Goal: Information Seeking & Learning: Learn about a topic

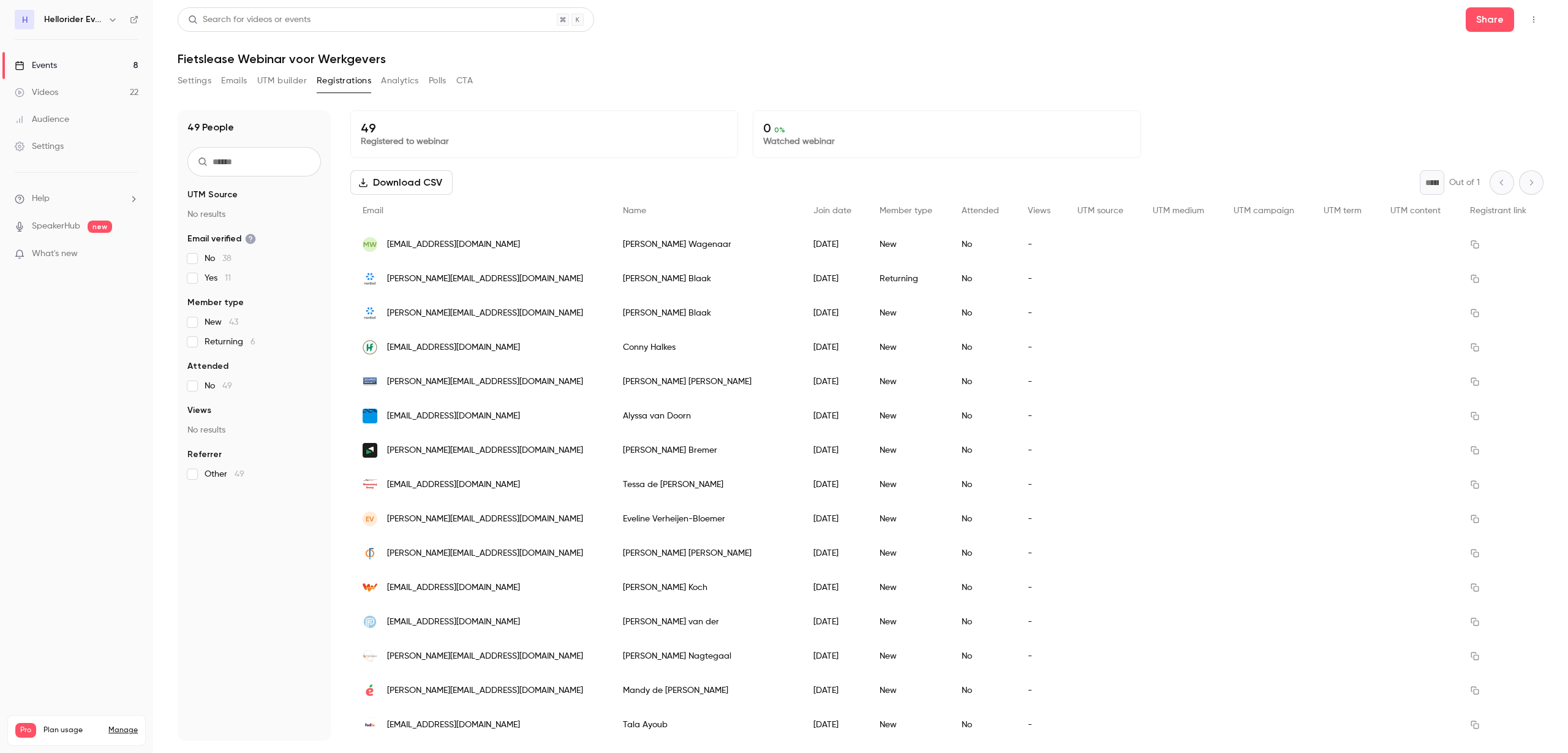
click at [45, 61] on div "Events" at bounding box center [36, 65] width 43 height 12
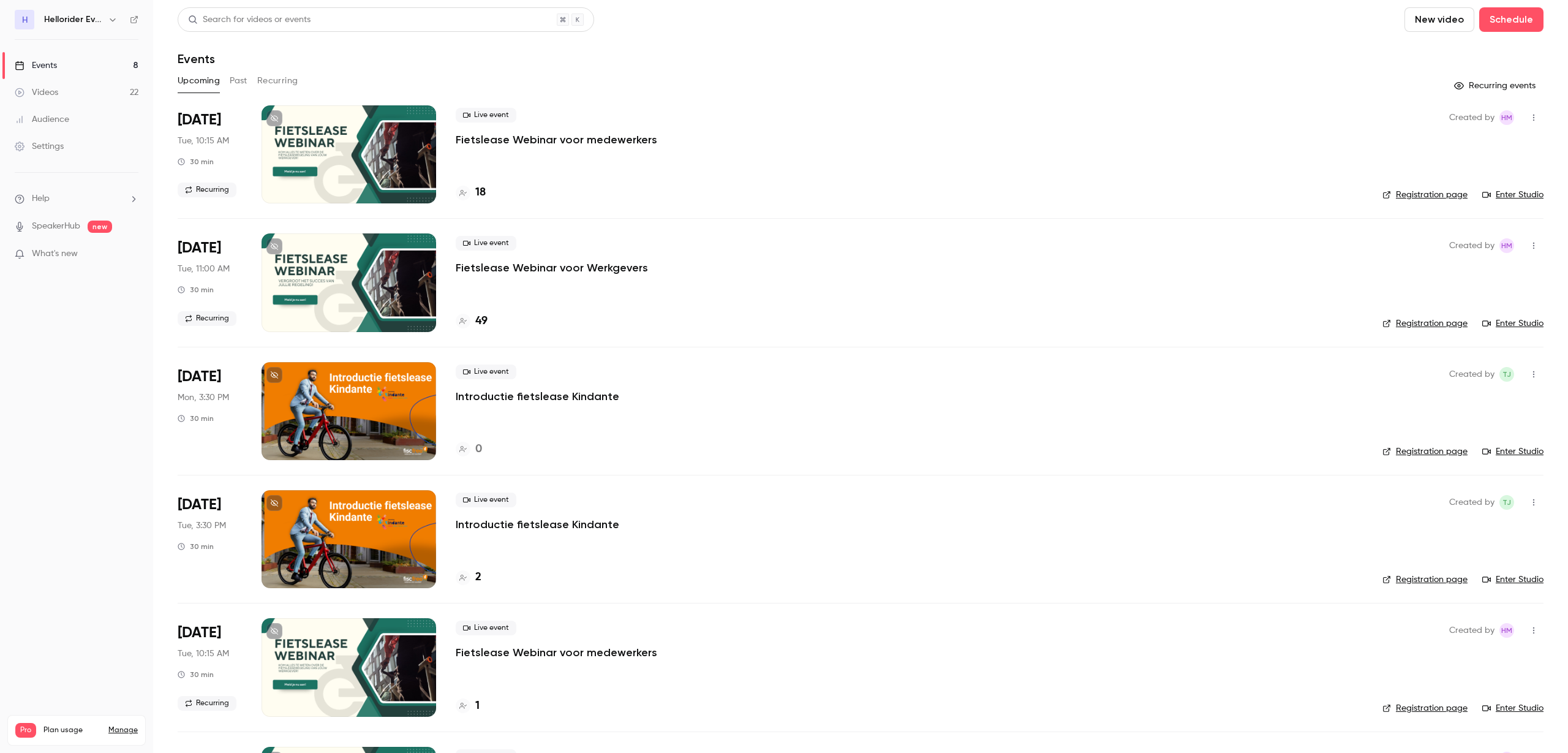
click at [505, 141] on p "Fietslease Webinar voor medewerkers" at bounding box center [557, 139] width 202 height 15
click at [238, 77] on button "Past" at bounding box center [239, 81] width 18 height 20
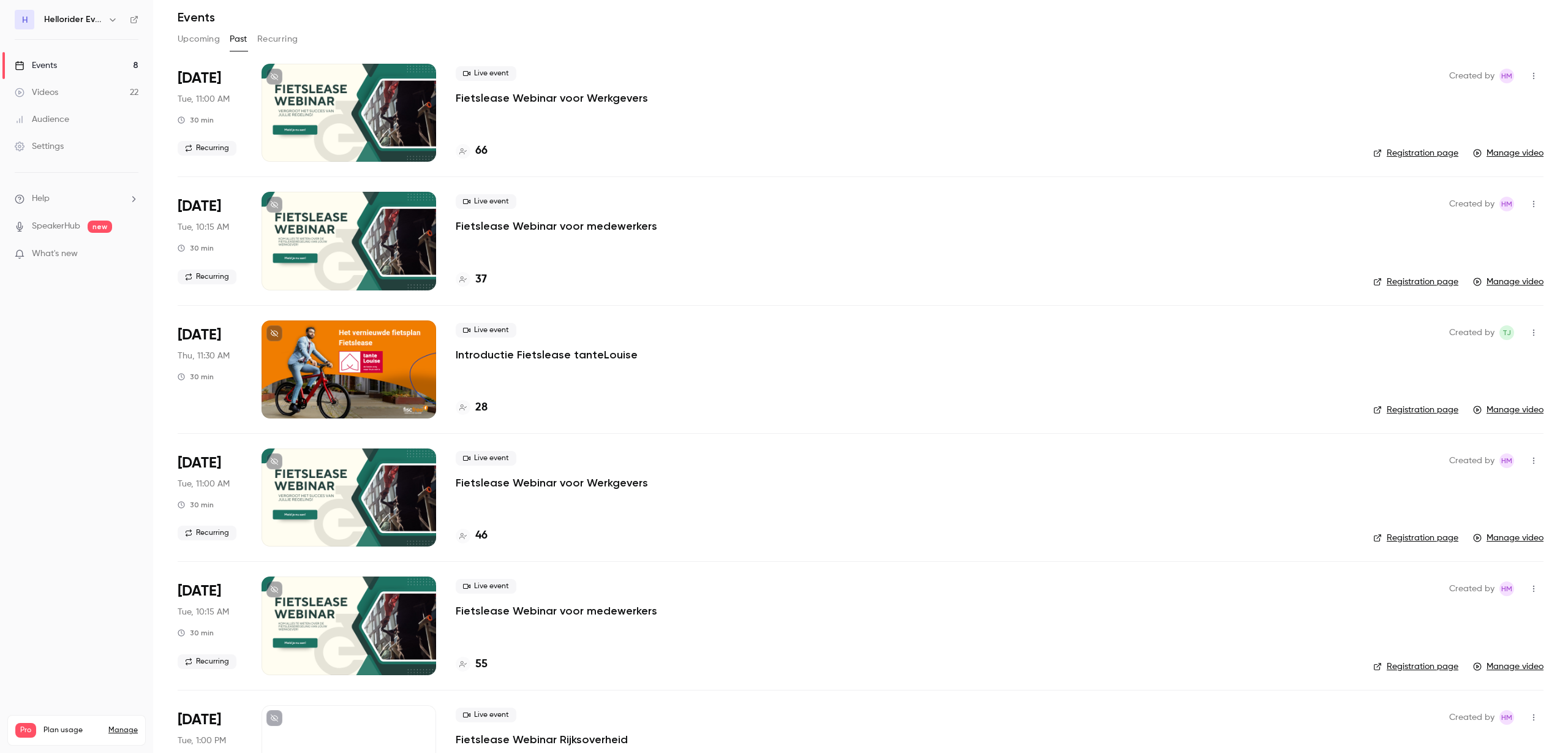
scroll to position [77, 0]
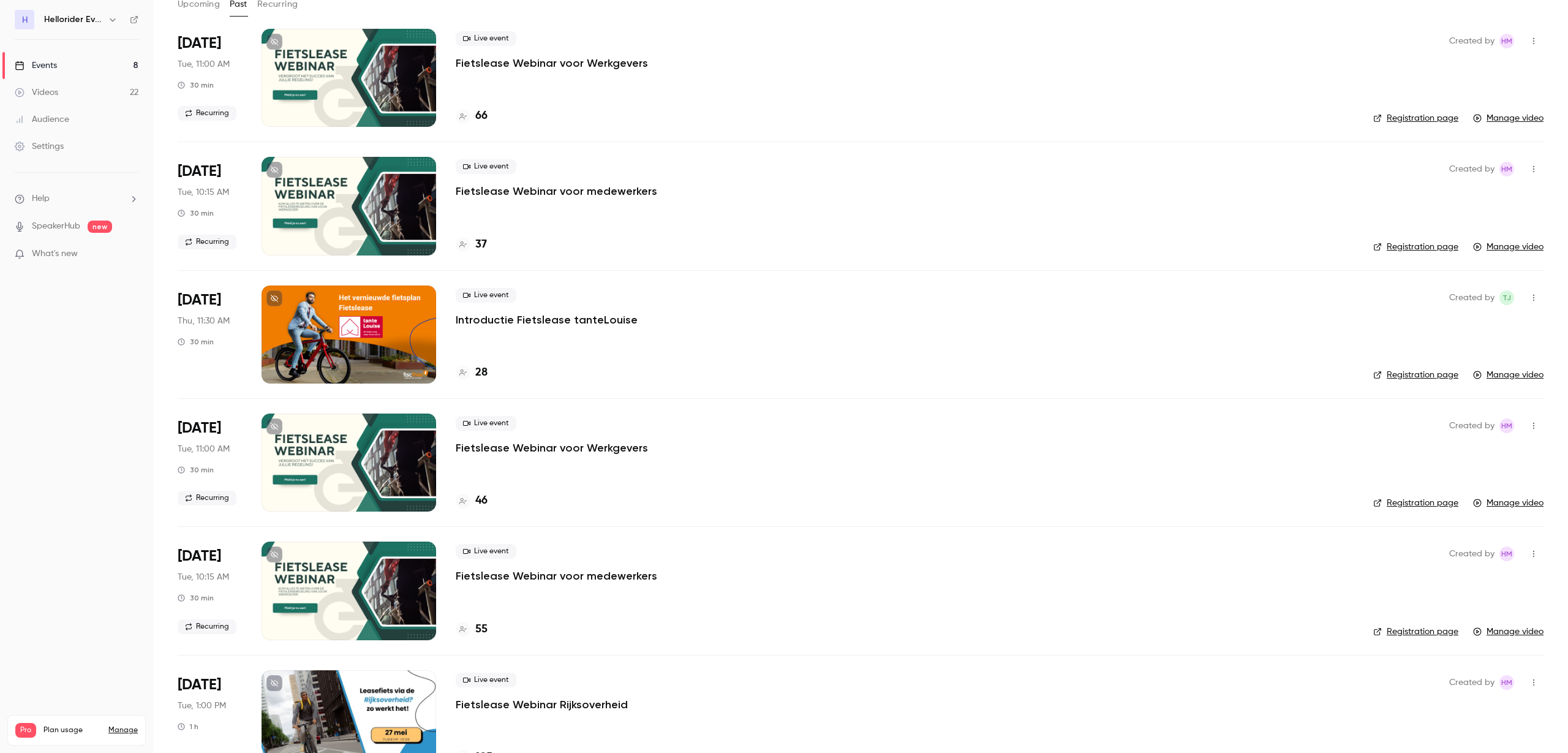
click at [542, 532] on p "Fietslease Webinar voor medewerkers" at bounding box center [557, 576] width 202 height 15
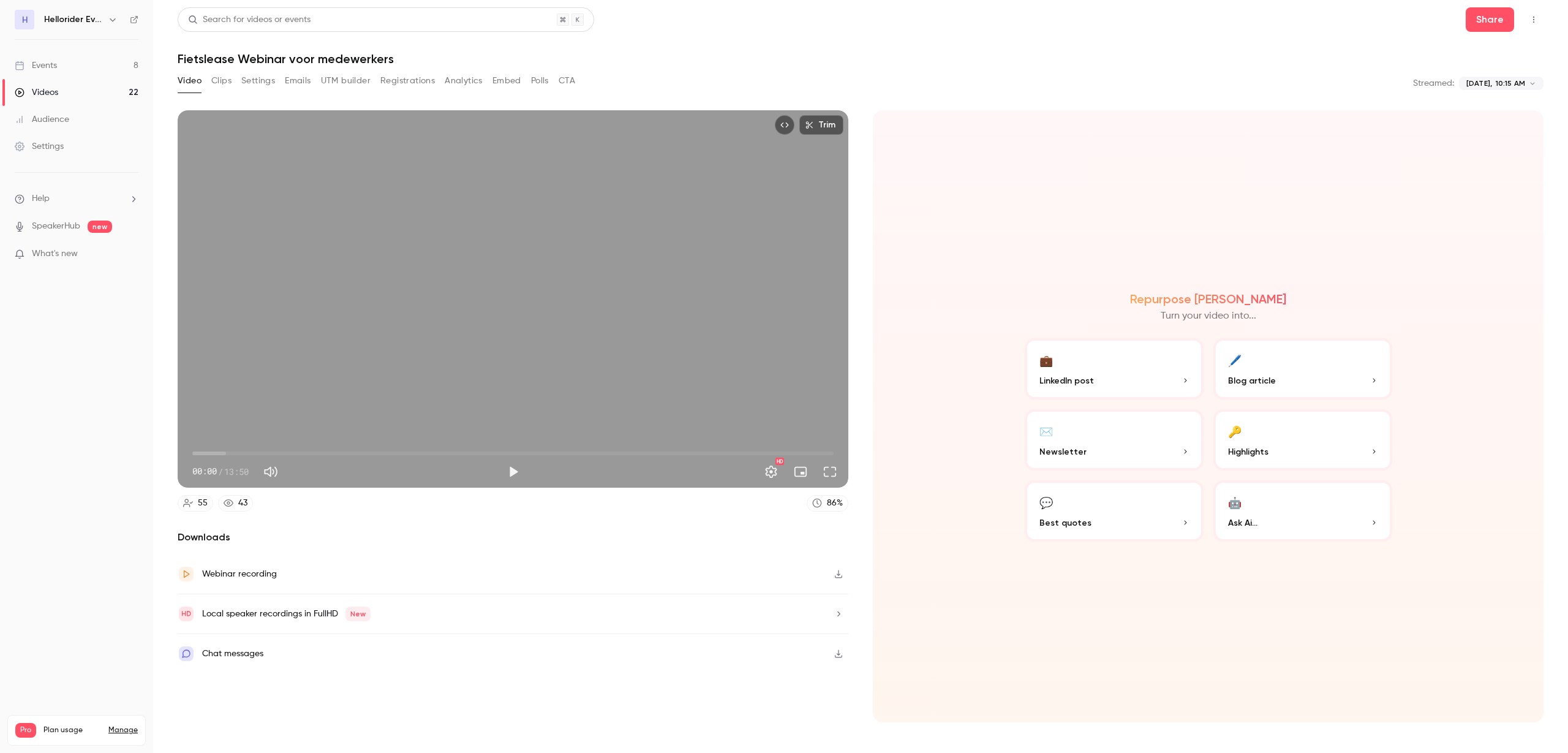
click at [221, 80] on button "Clips" at bounding box center [221, 81] width 20 height 20
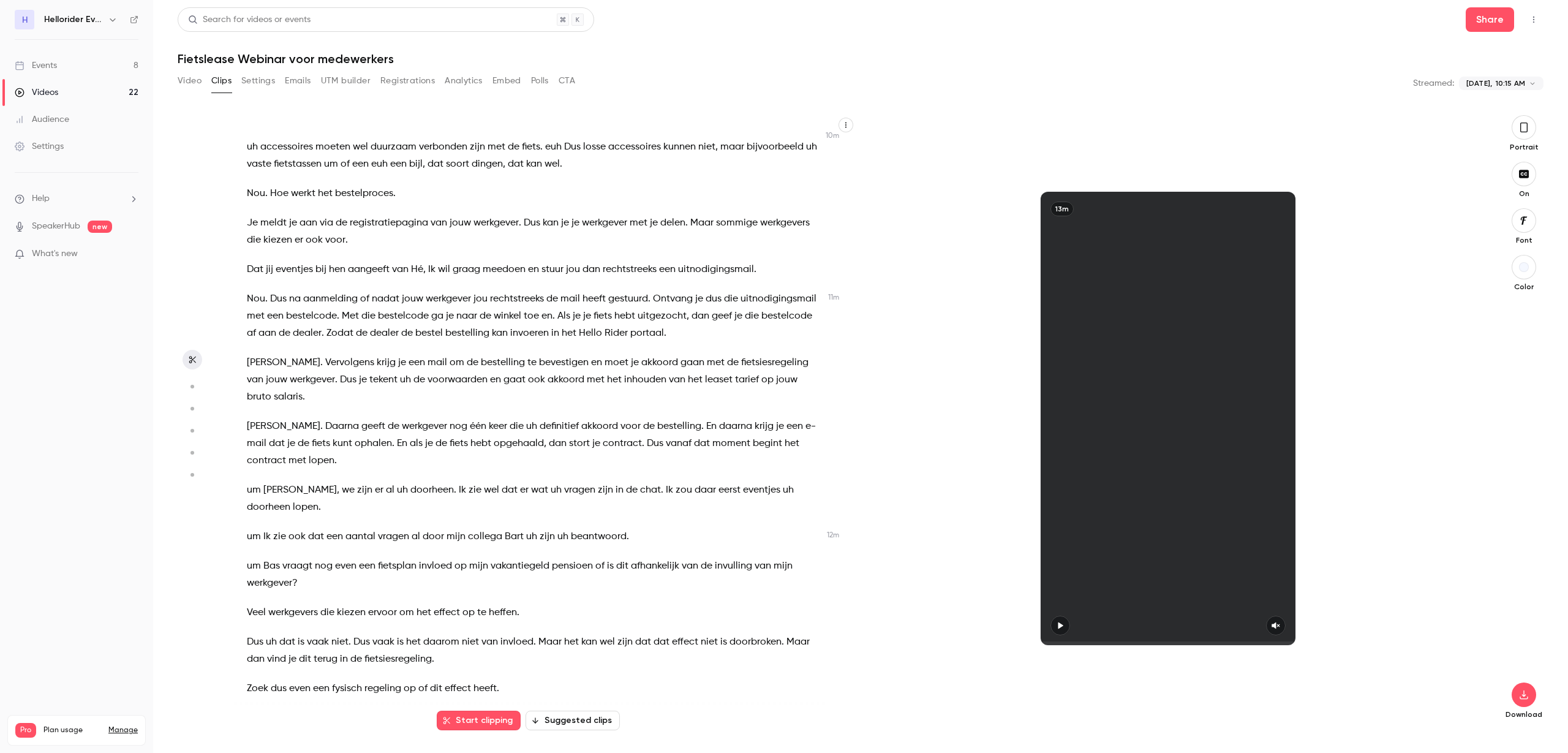
scroll to position [2264, 0]
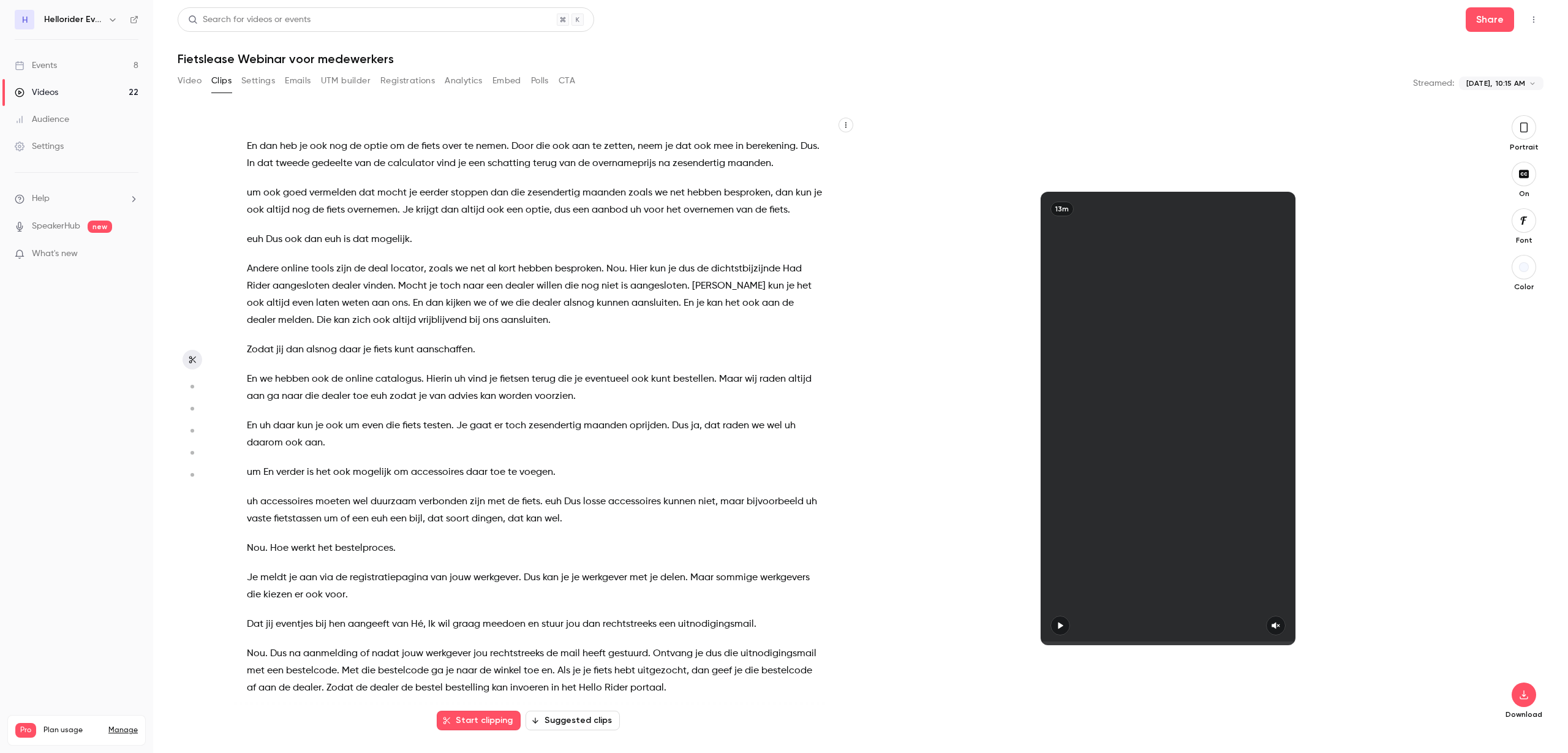
drag, startPoint x: 45, startPoint y: 65, endPoint x: 47, endPoint y: 57, distance: 8.2
click at [45, 65] on div "Events" at bounding box center [36, 65] width 43 height 12
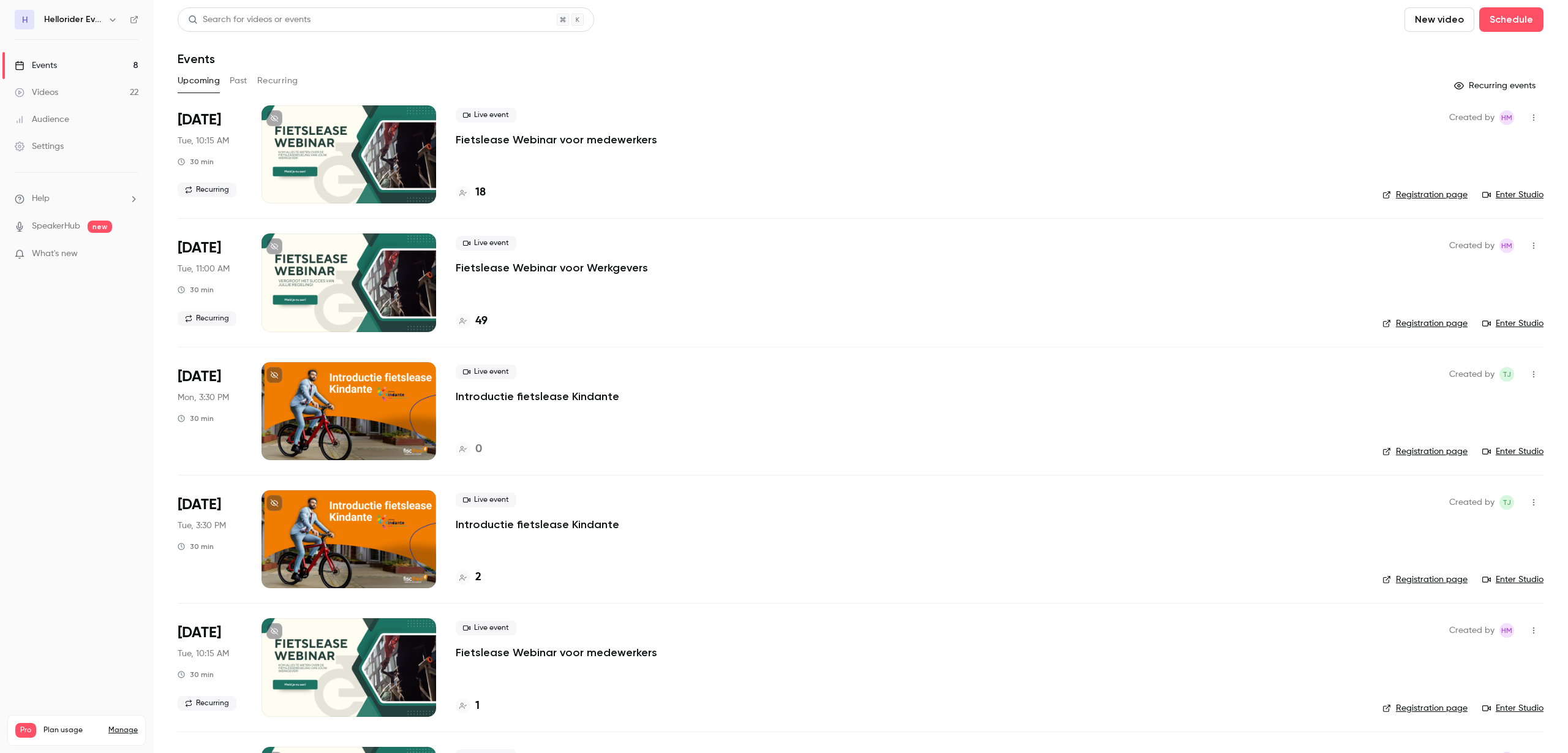
click at [237, 83] on button "Past" at bounding box center [239, 81] width 18 height 20
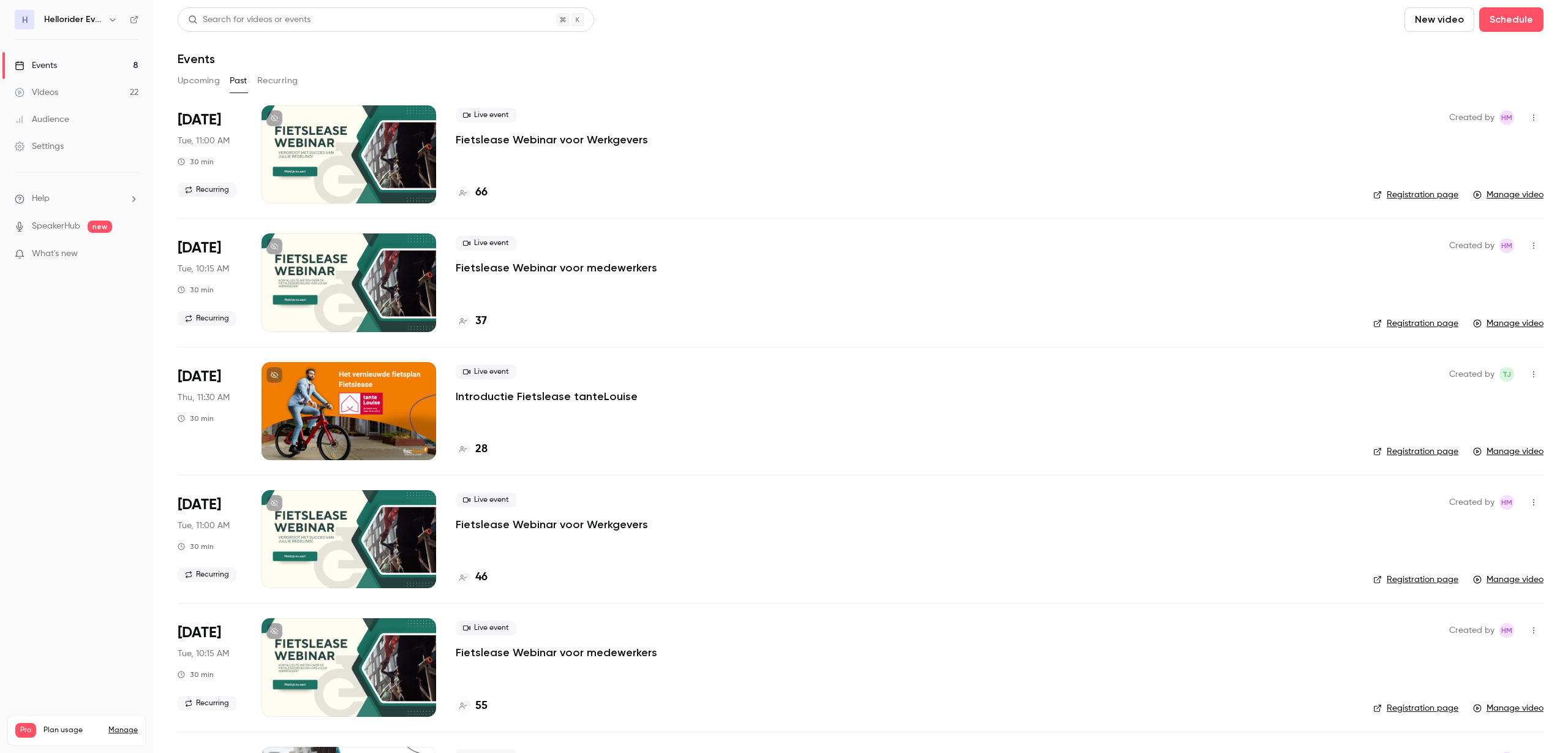
click at [586, 522] on p "Fietslease Webinar voor Werkgevers" at bounding box center [552, 524] width 192 height 15
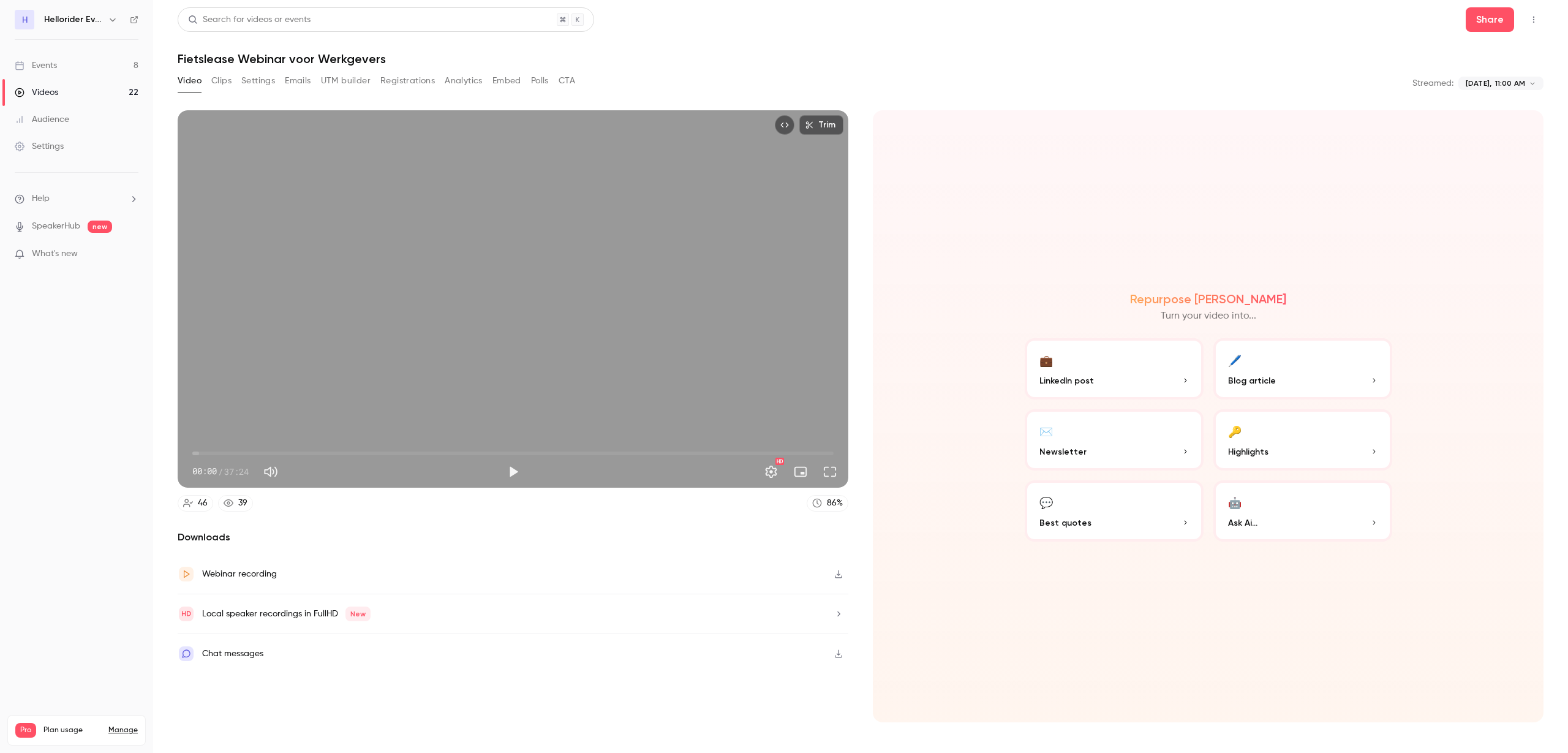
click at [221, 78] on button "Clips" at bounding box center [221, 81] width 20 height 20
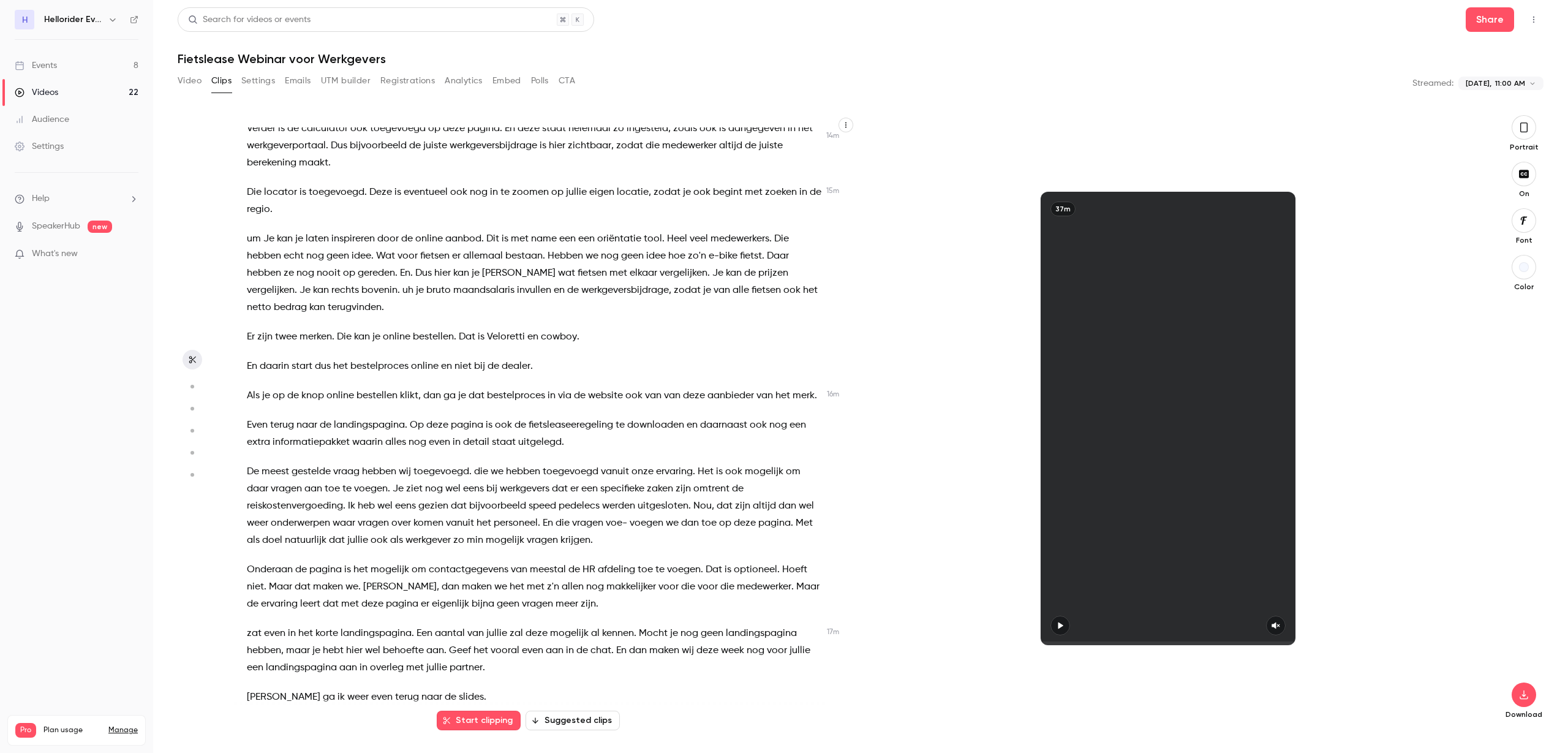
scroll to position [2602, 0]
